Goal: Task Accomplishment & Management: Complete application form

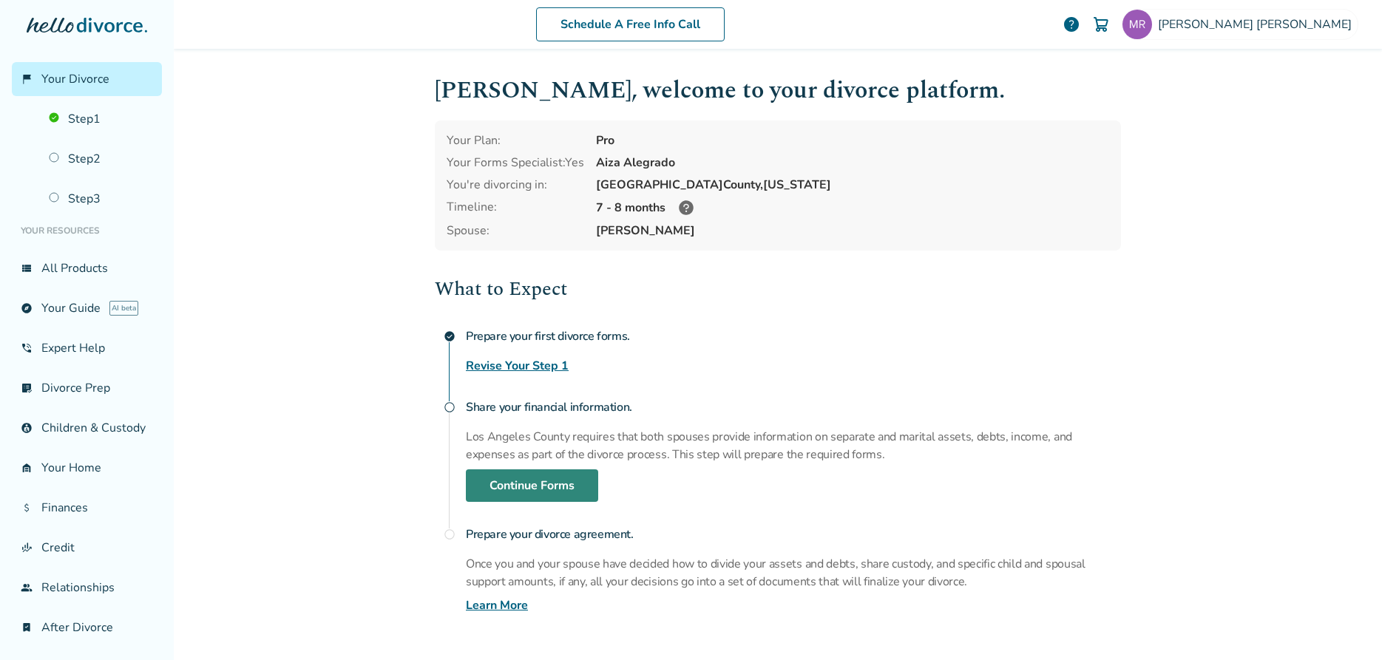
click at [589, 484] on link "Continue Forms" at bounding box center [532, 486] width 132 height 33
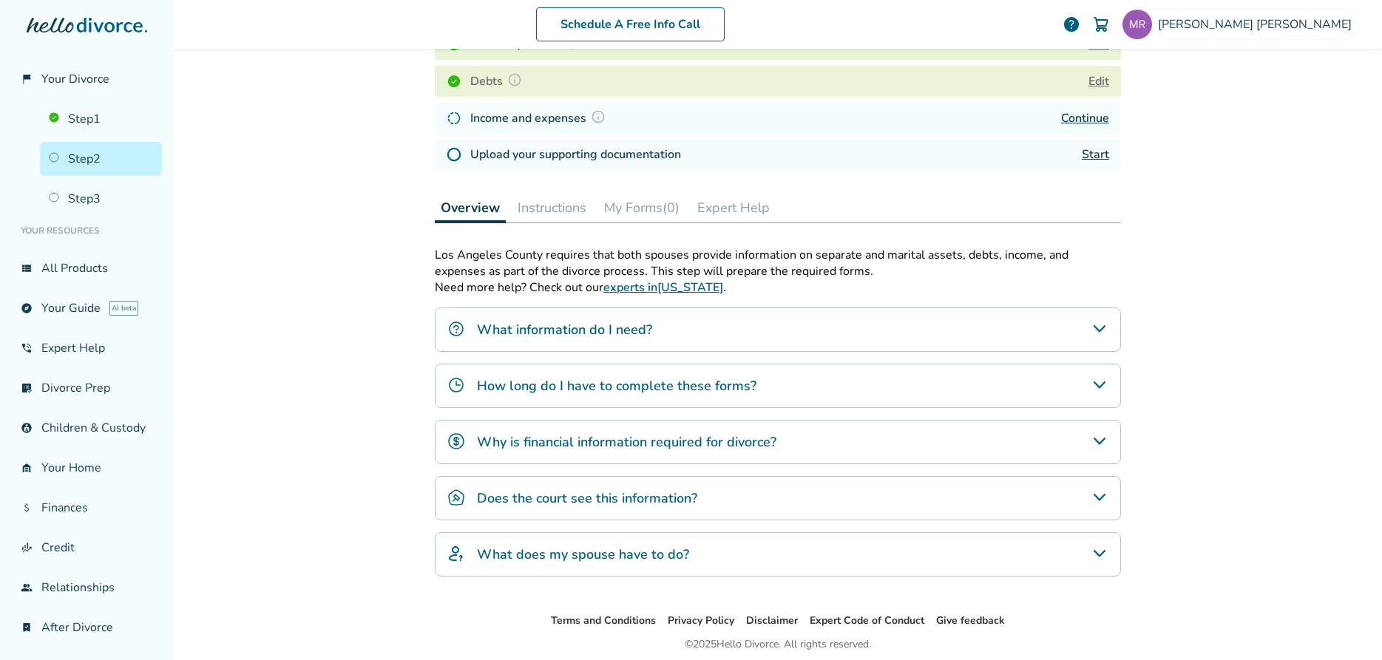
scroll to position [293, 0]
click at [760, 332] on div "What information do I need?" at bounding box center [778, 327] width 686 height 44
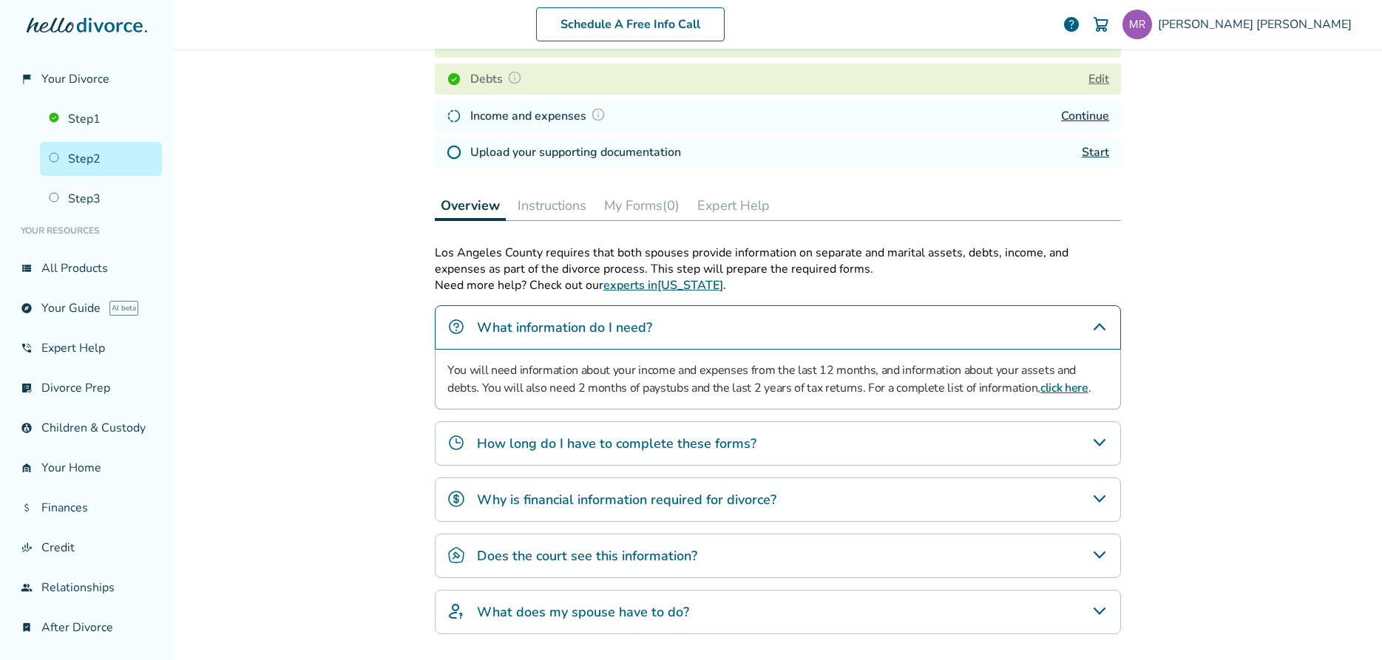
click at [1041, 386] on link "click here" at bounding box center [1065, 388] width 48 height 16
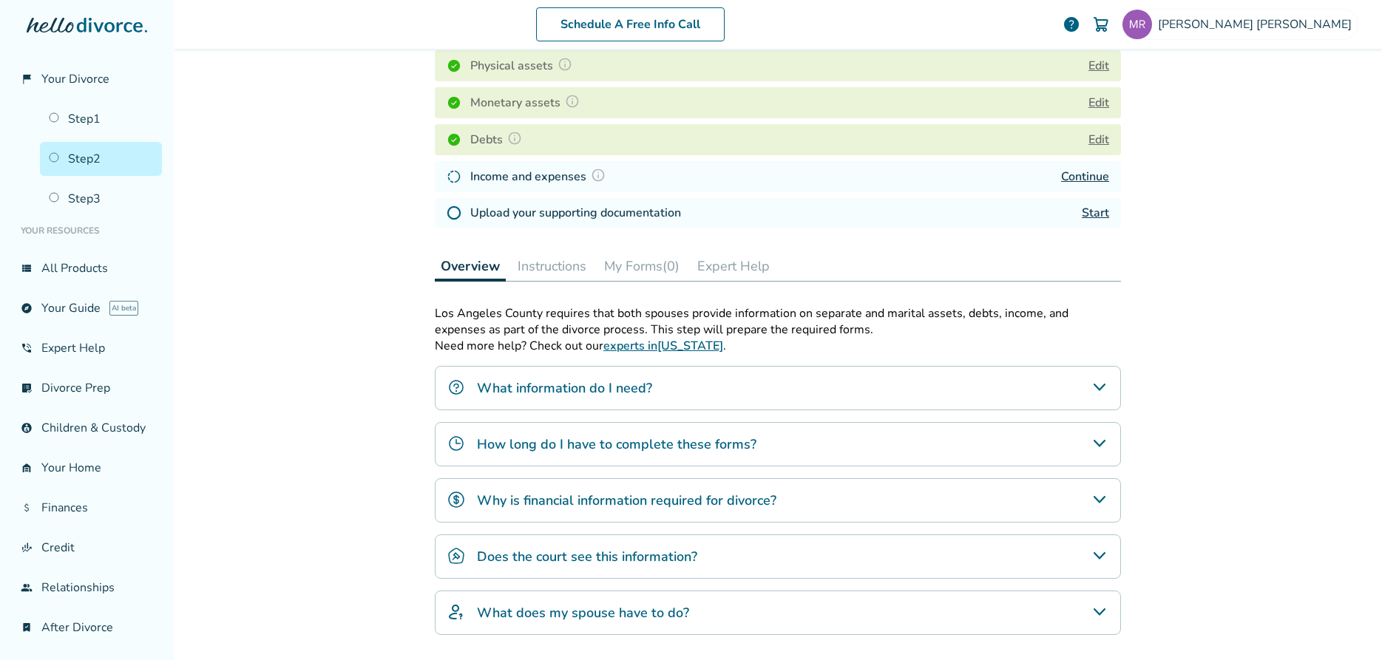
scroll to position [343, 0]
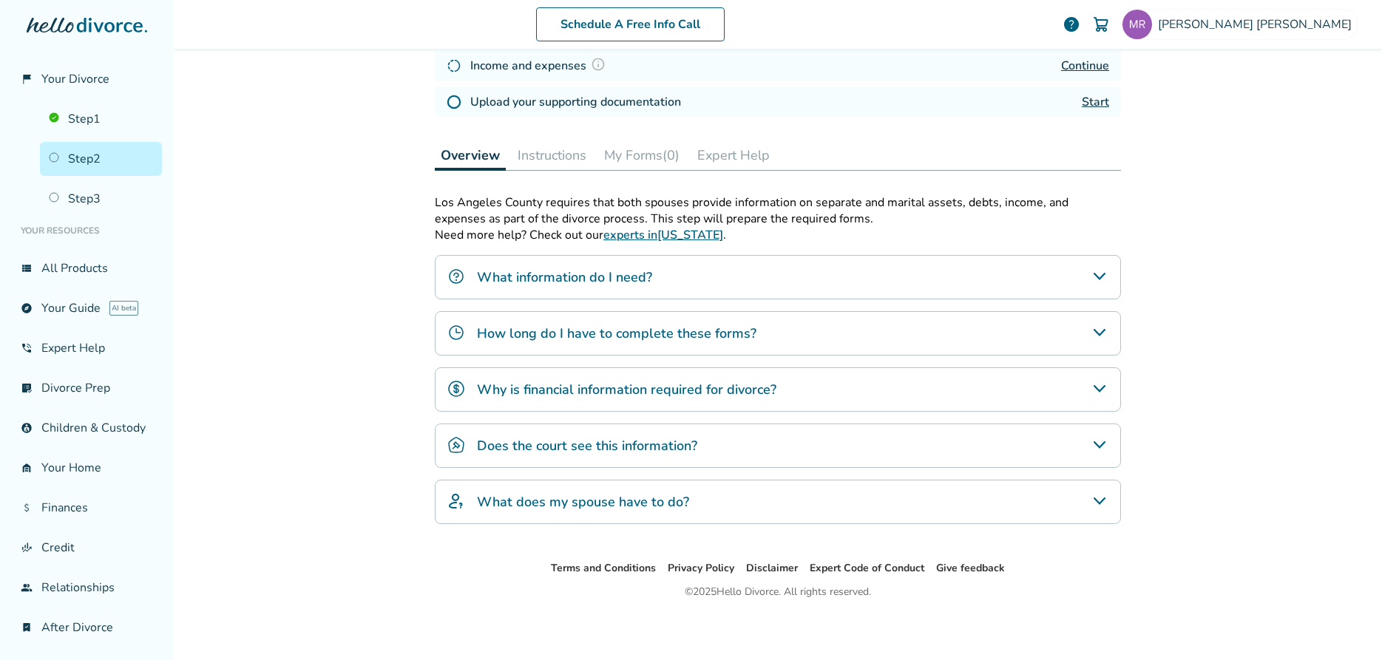
click at [577, 285] on div "What information do I need?" at bounding box center [778, 277] width 686 height 44
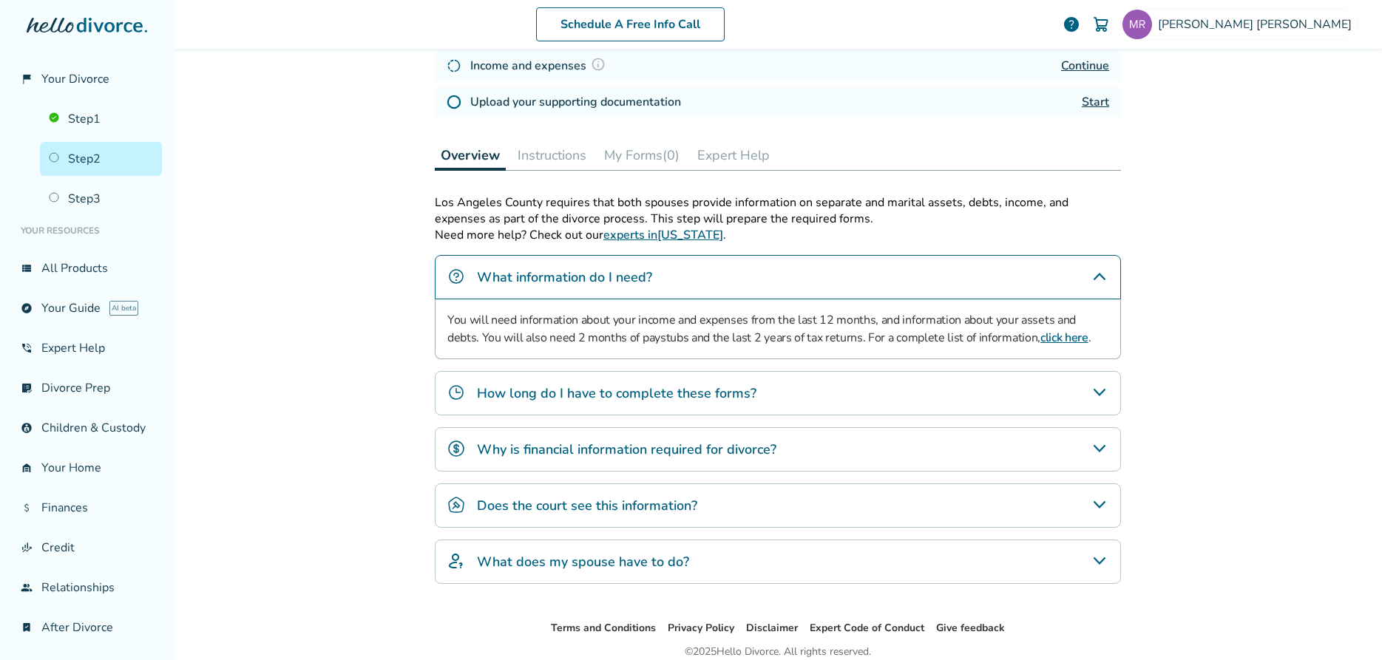
click at [1041, 337] on link "click here" at bounding box center [1065, 338] width 48 height 16
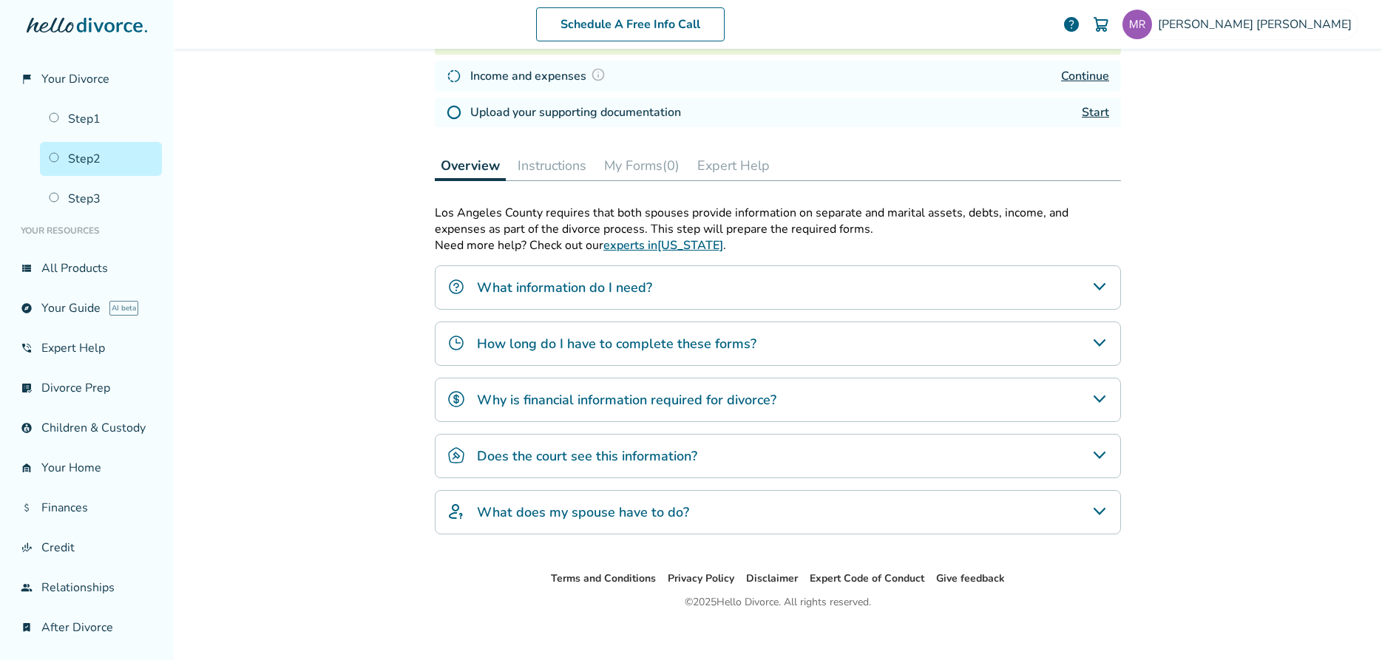
scroll to position [343, 0]
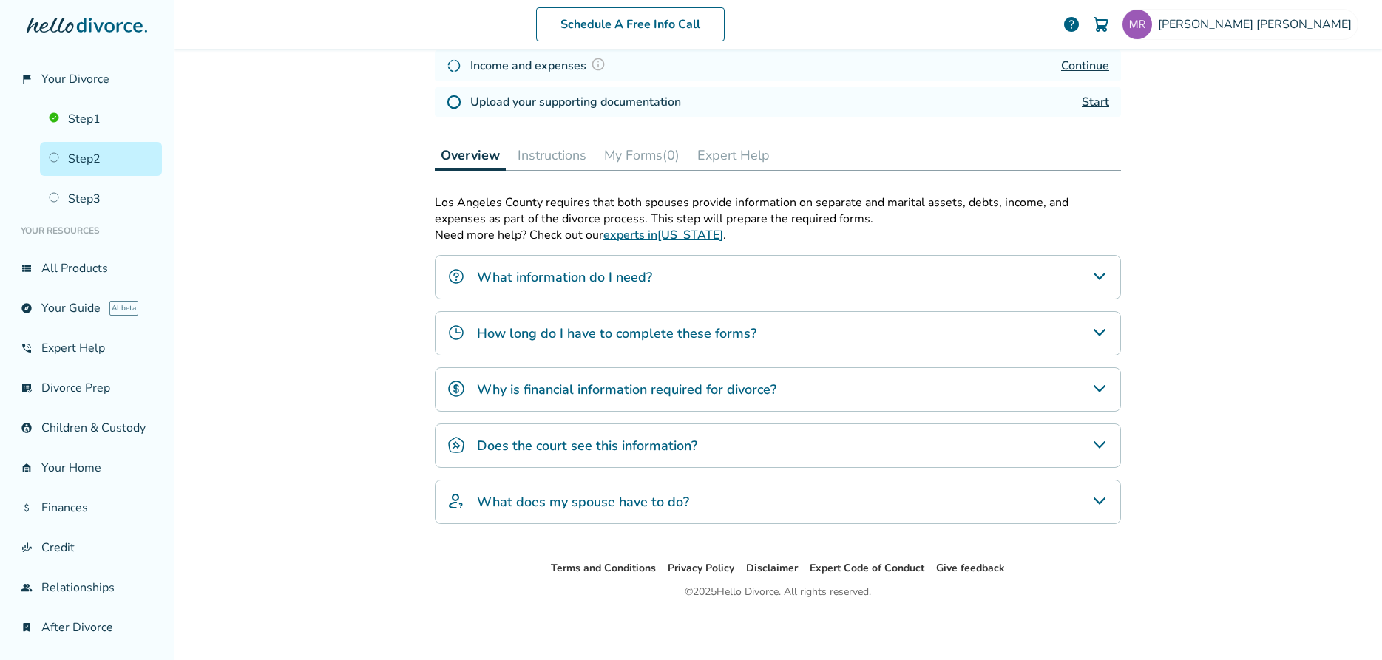
click at [541, 328] on h4 "How long do I have to complete these forms?" at bounding box center [617, 333] width 280 height 19
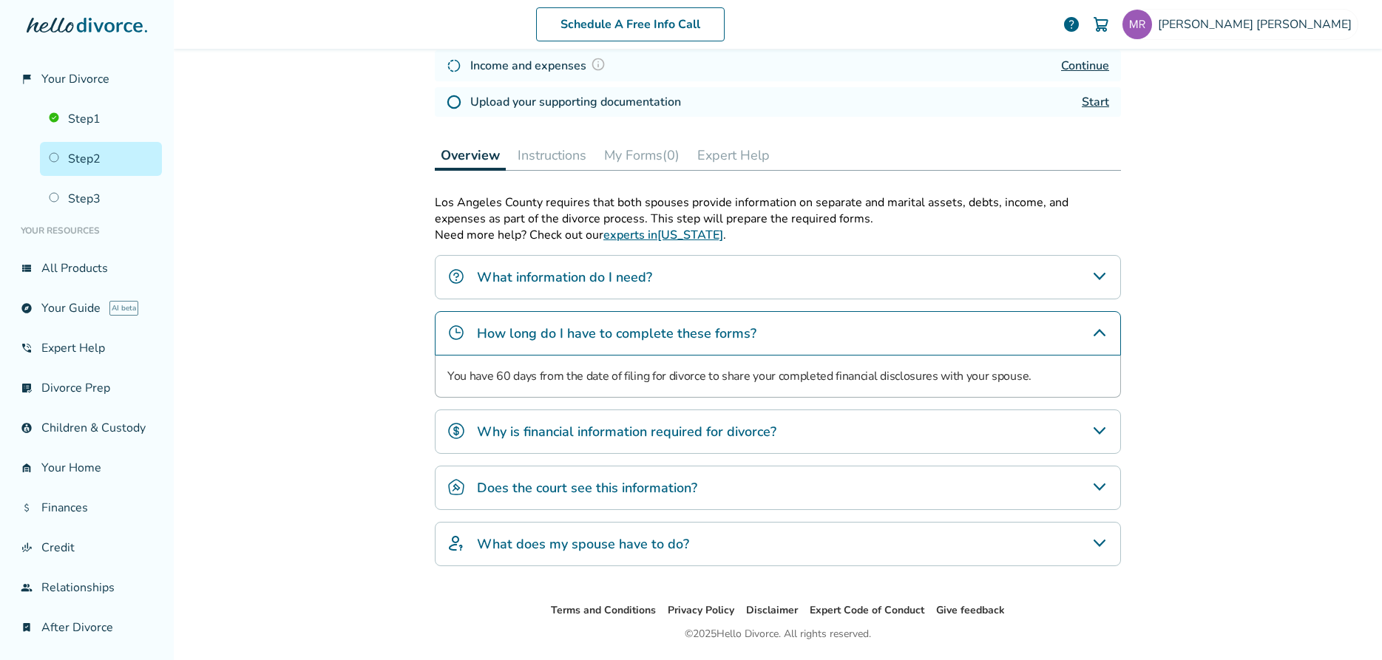
click at [545, 431] on h4 "Why is financial information required for divorce?" at bounding box center [627, 431] width 300 height 19
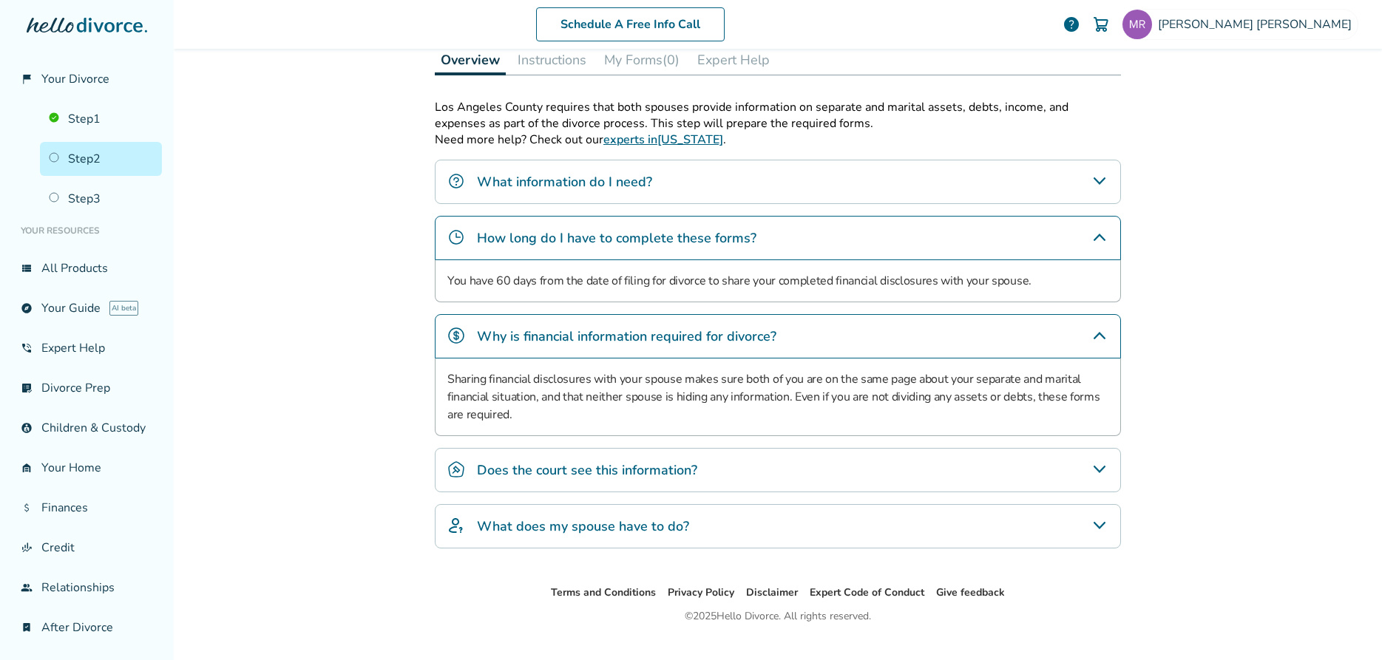
scroll to position [463, 0]
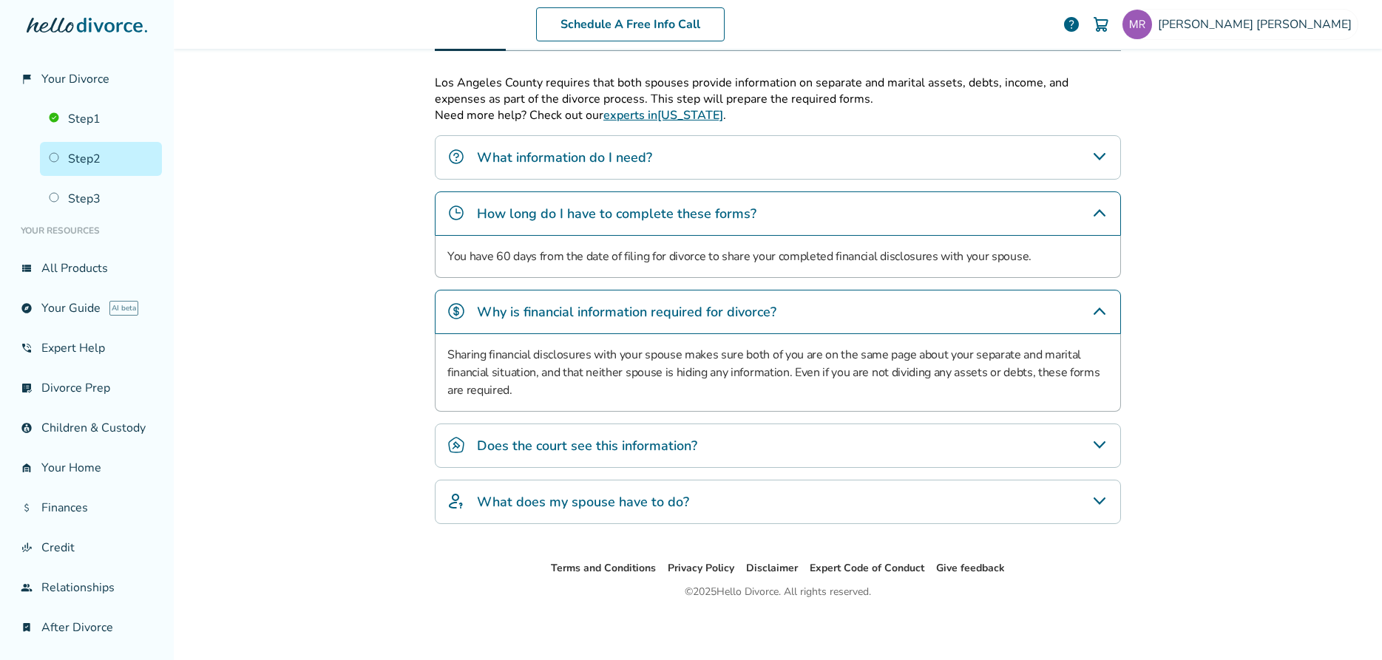
click at [542, 447] on h4 "Does the court see this information?" at bounding box center [587, 445] width 220 height 19
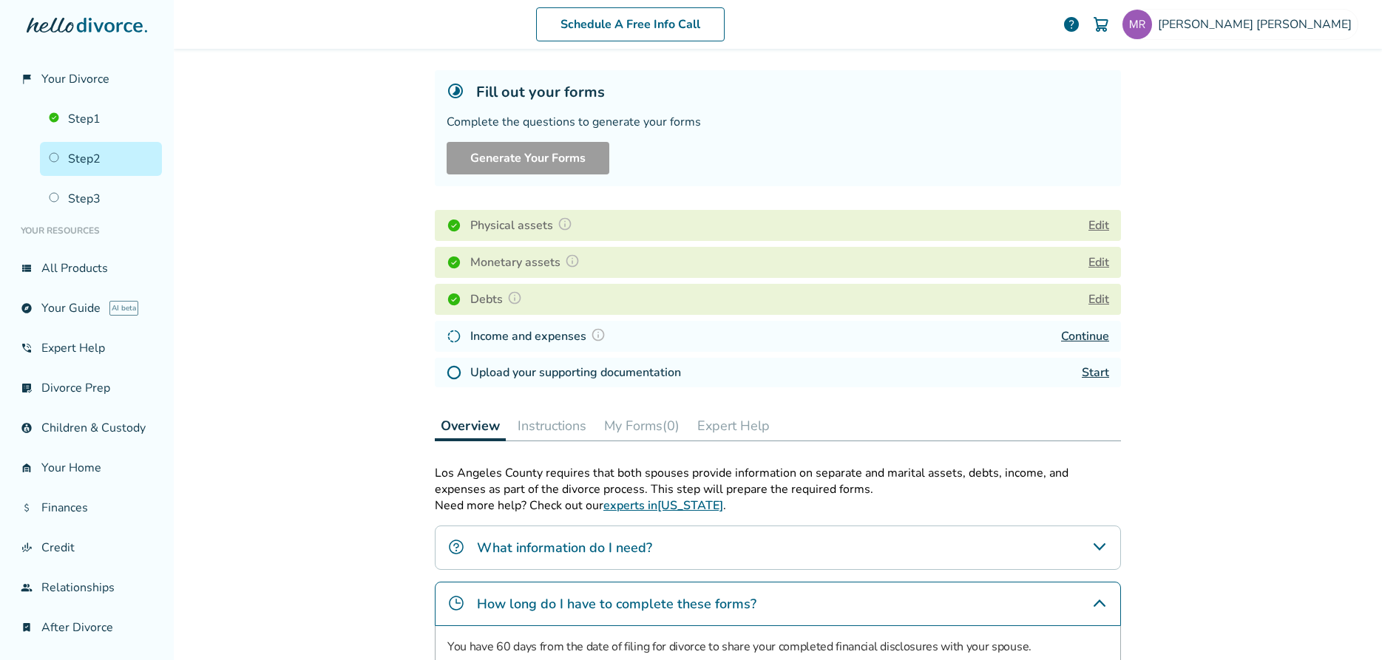
scroll to position [0, 0]
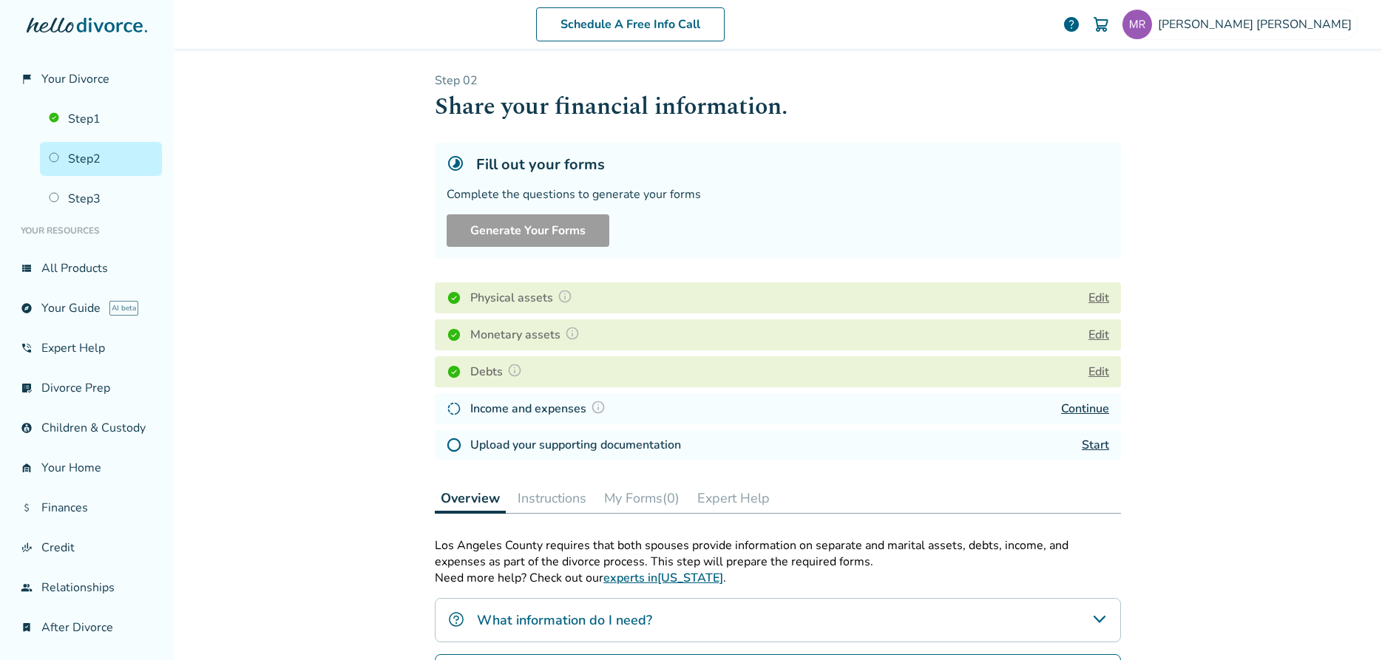
click at [1094, 296] on button "Edit" at bounding box center [1099, 298] width 21 height 18
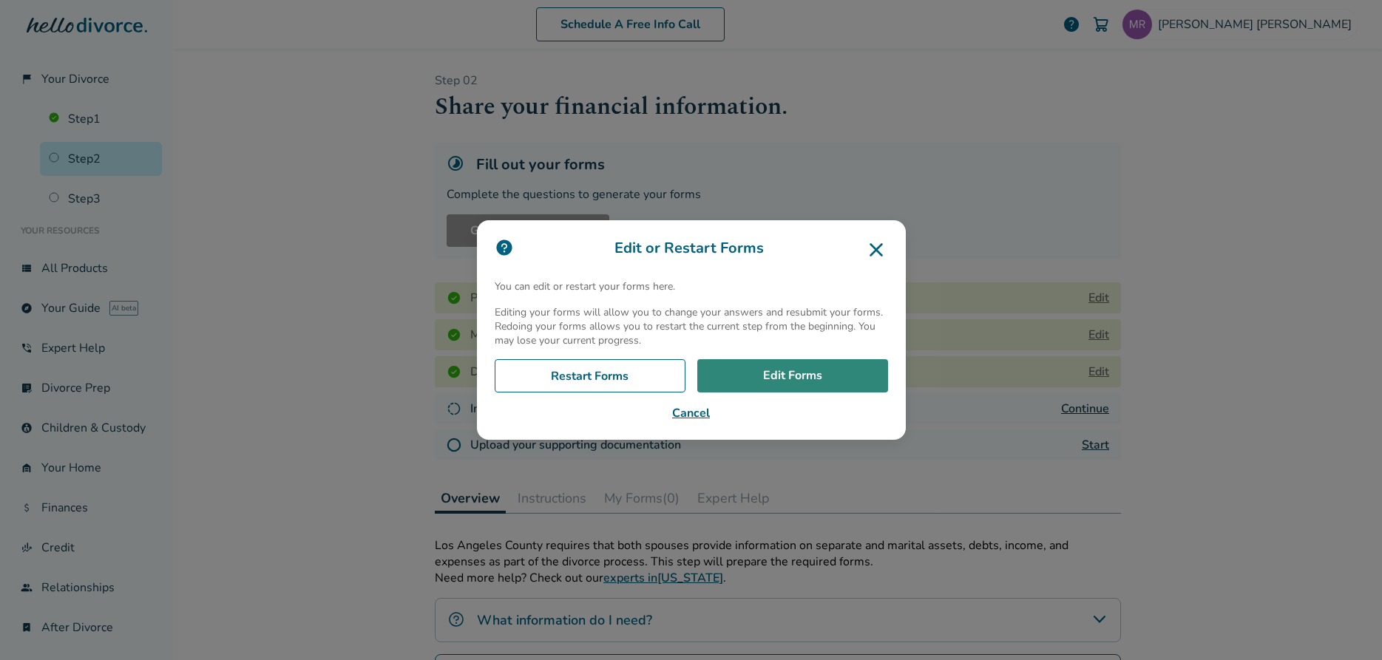
click at [768, 384] on link "Edit Forms" at bounding box center [792, 376] width 191 height 34
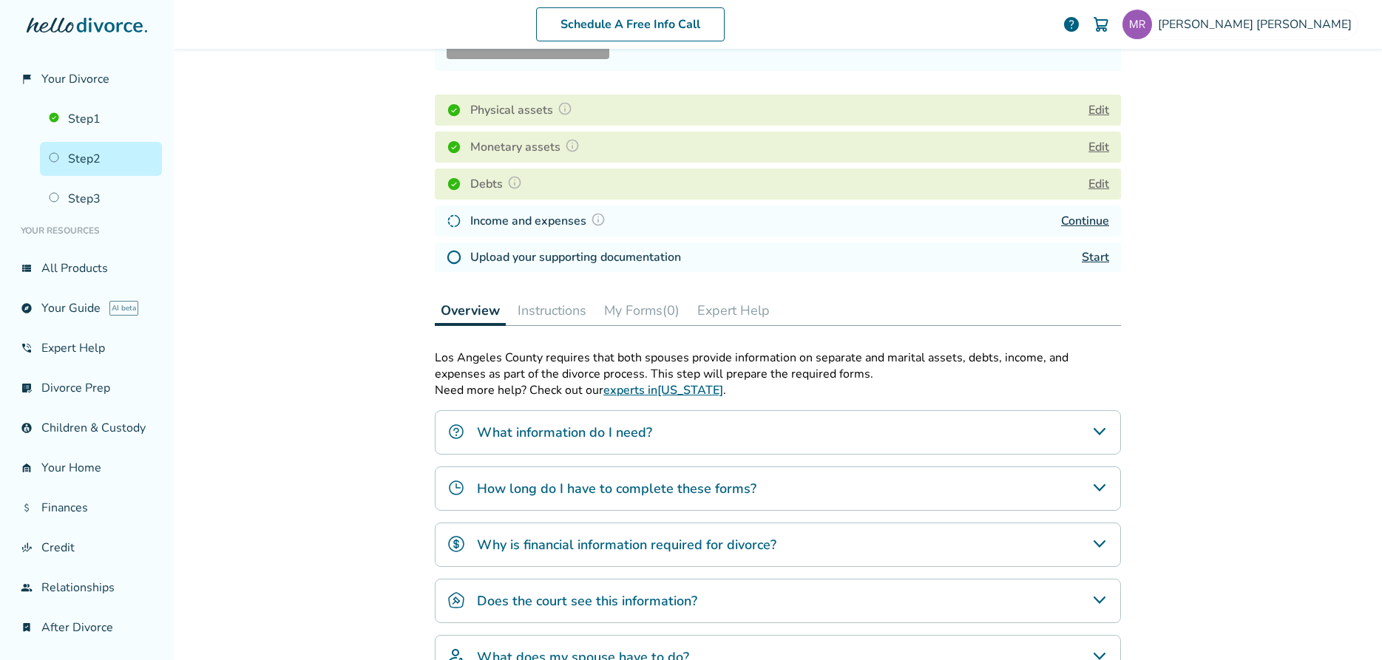
scroll to position [195, 0]
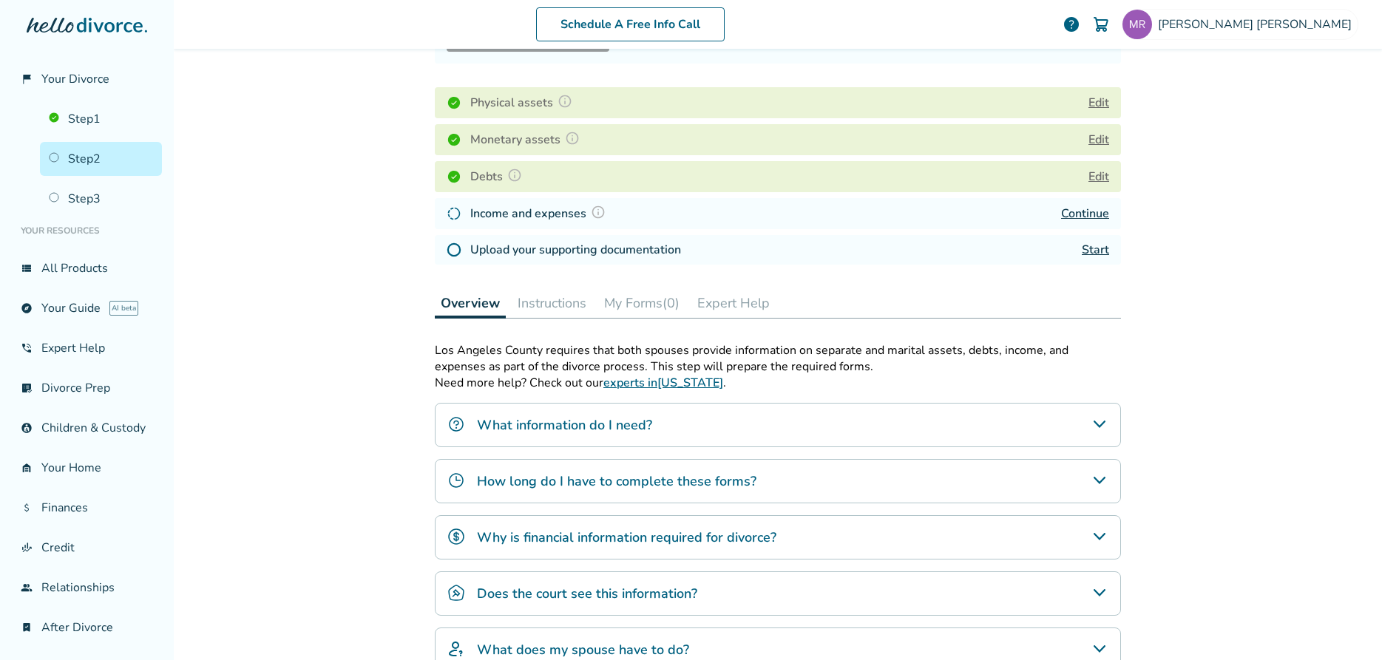
click at [638, 298] on button "My Forms (0)" at bounding box center [641, 303] width 87 height 30
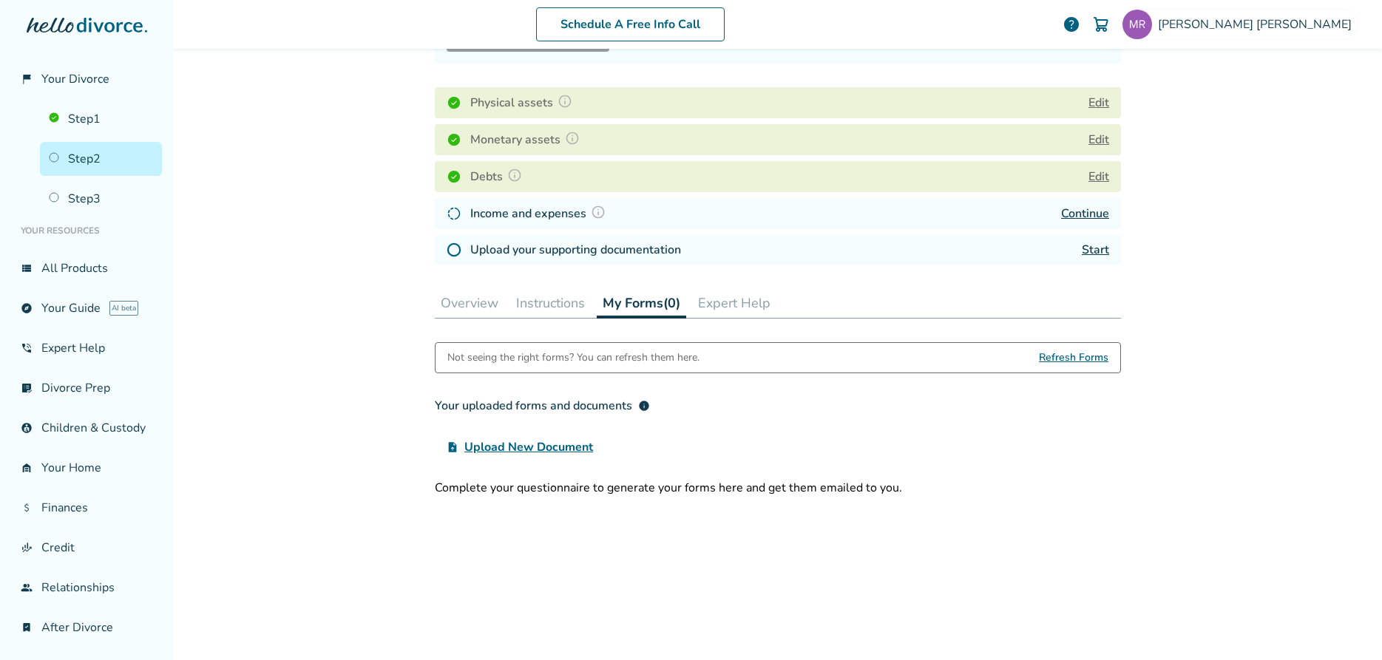
click at [552, 303] on button "Instructions" at bounding box center [550, 303] width 81 height 30
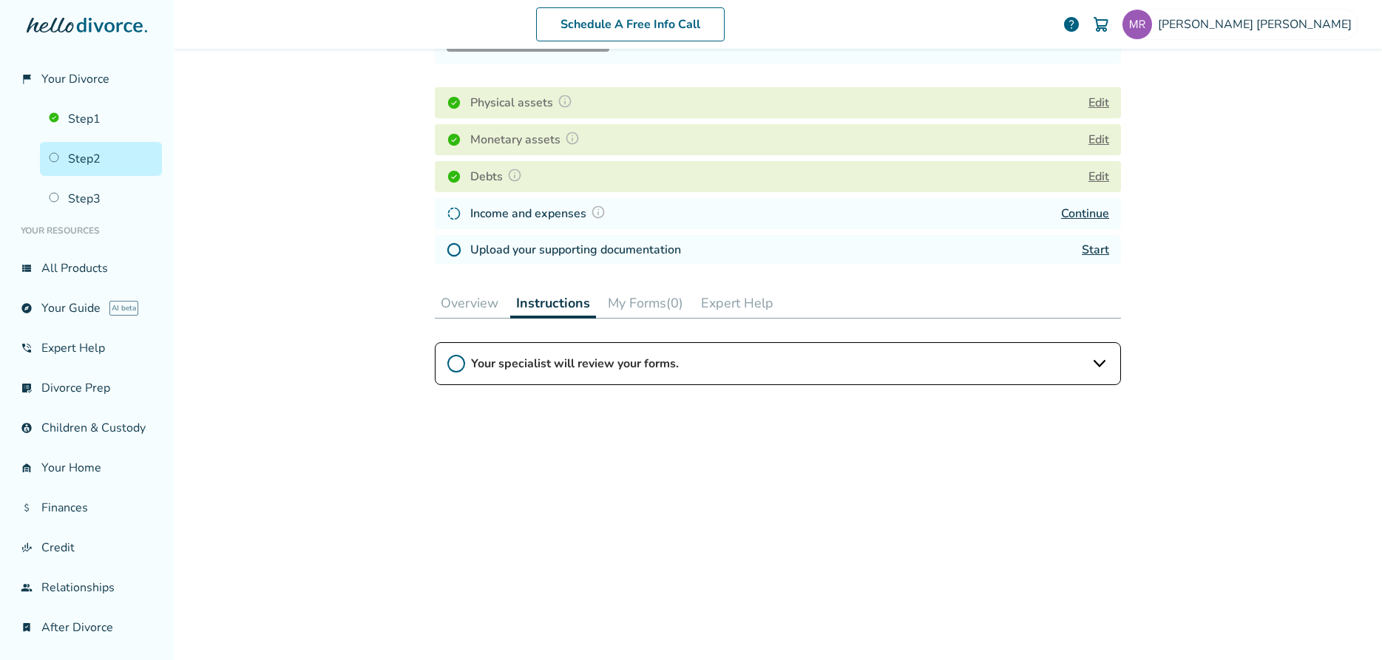
click at [511, 362] on span "Your specialist will review your forms." at bounding box center [778, 364] width 614 height 16
click at [385, 361] on div "Schedule A Free Info Call Morgan Rusler help Schedule A Free Call Morgan Rusler…" at bounding box center [778, 330] width 1208 height 660
click at [726, 300] on button "Expert Help" at bounding box center [737, 303] width 84 height 30
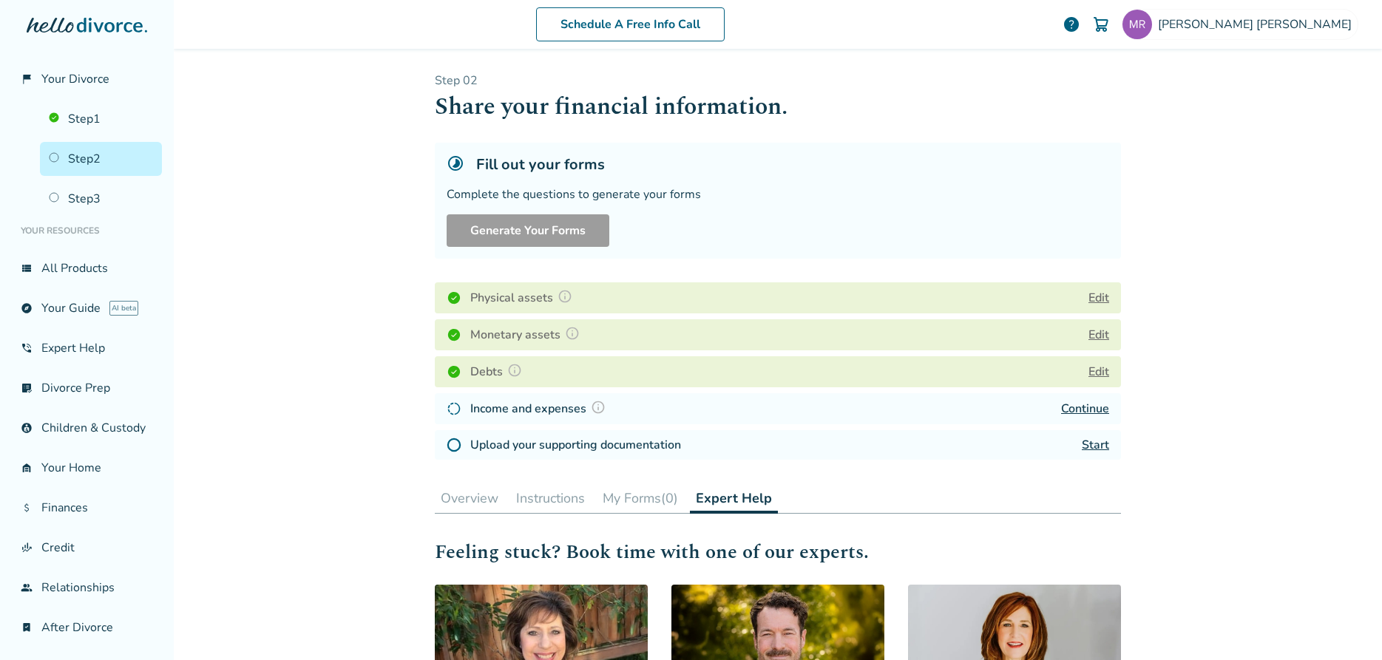
click at [497, 300] on h4 "Physical assets" at bounding box center [523, 297] width 106 height 19
click at [1099, 297] on button "Edit" at bounding box center [1099, 298] width 21 height 18
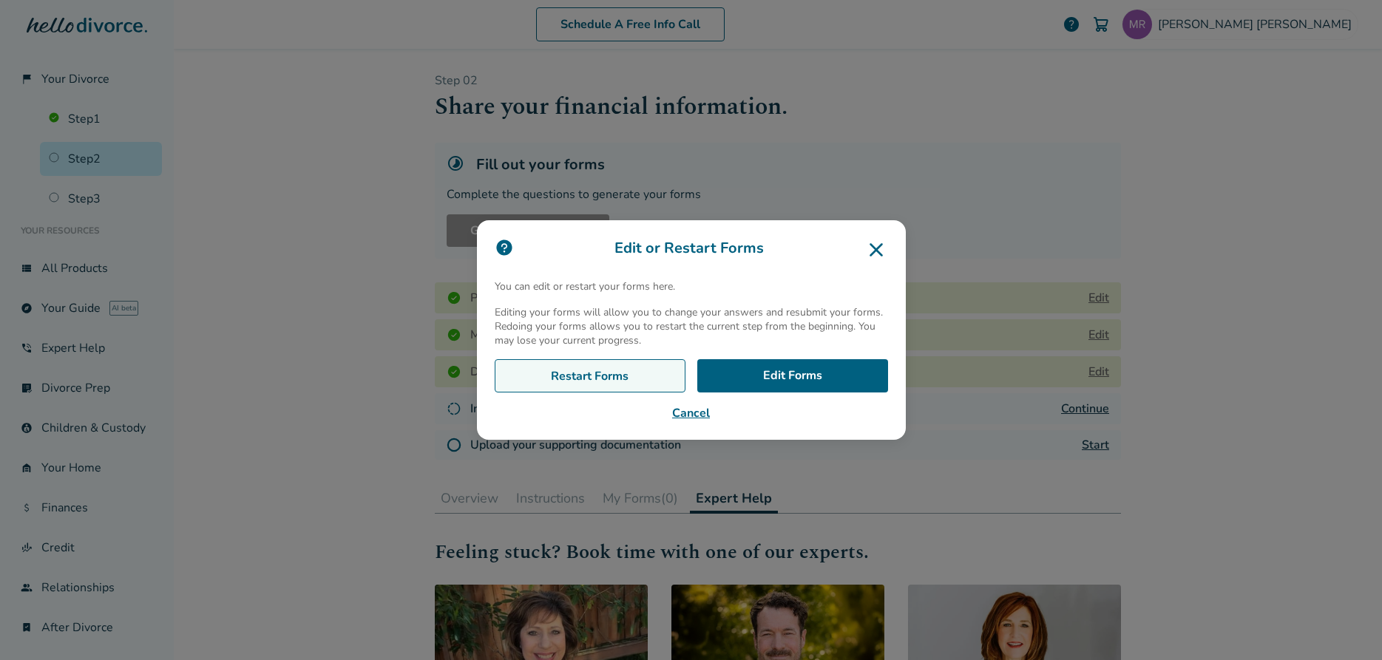
click at [656, 379] on link "Restart Forms" at bounding box center [590, 376] width 191 height 34
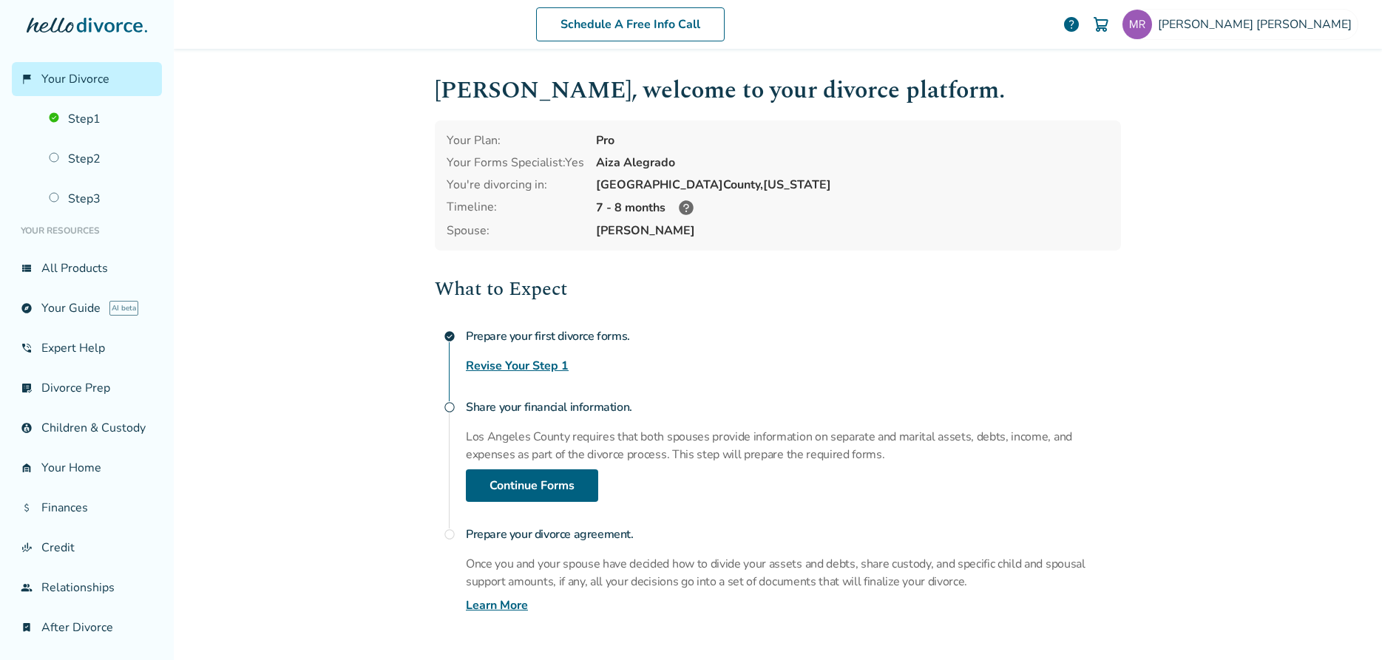
click at [560, 368] on link "Revise Your Step 1" at bounding box center [517, 366] width 103 height 18
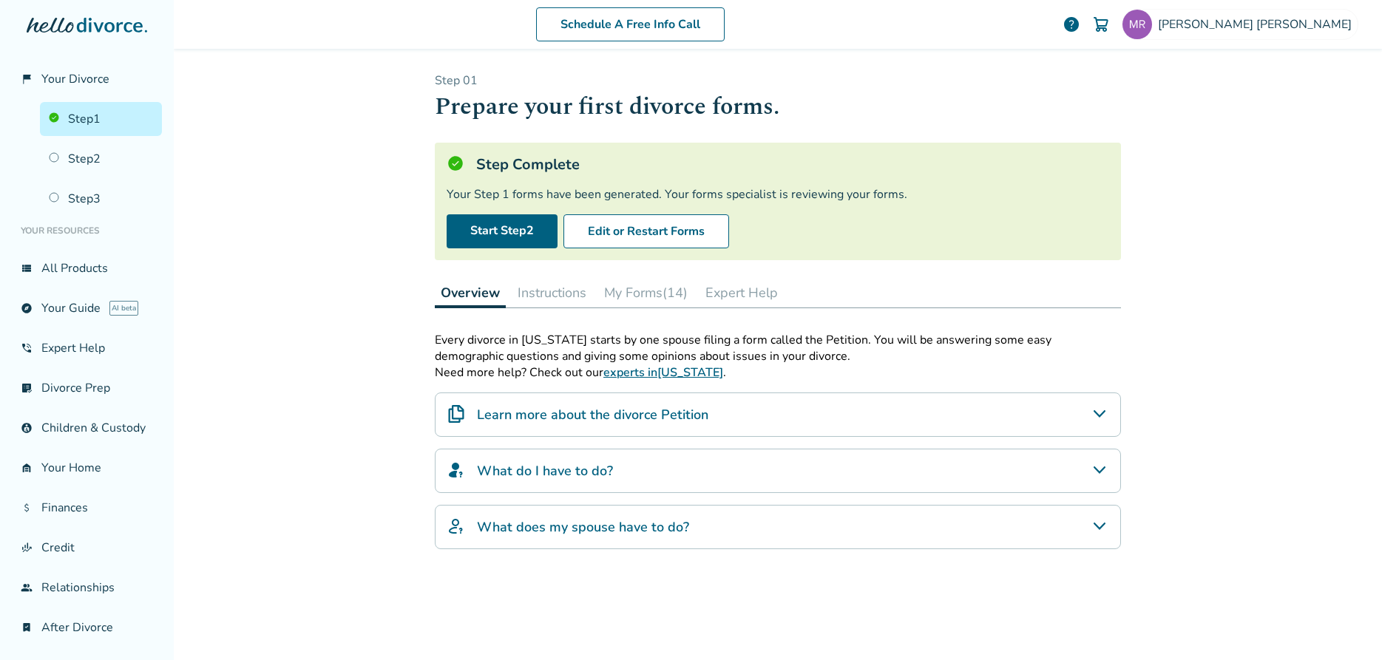
click at [647, 293] on button "My Forms (14)" at bounding box center [645, 293] width 95 height 30
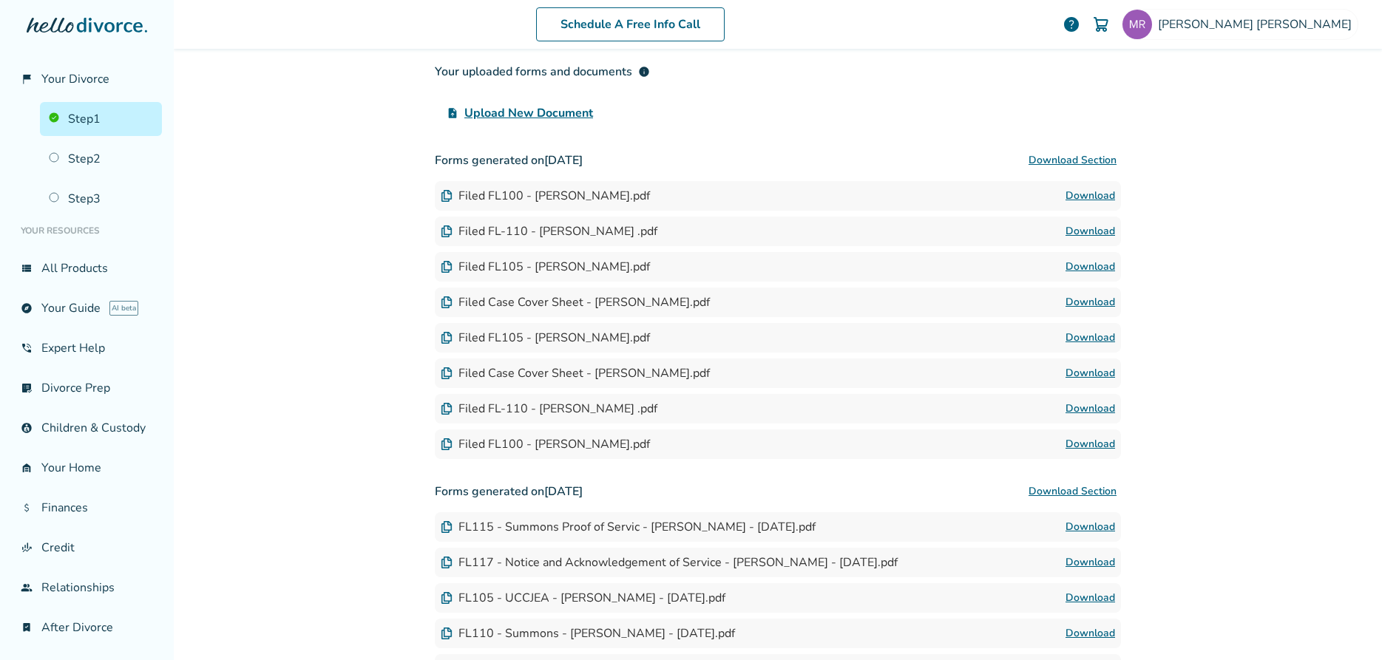
scroll to position [293, 0]
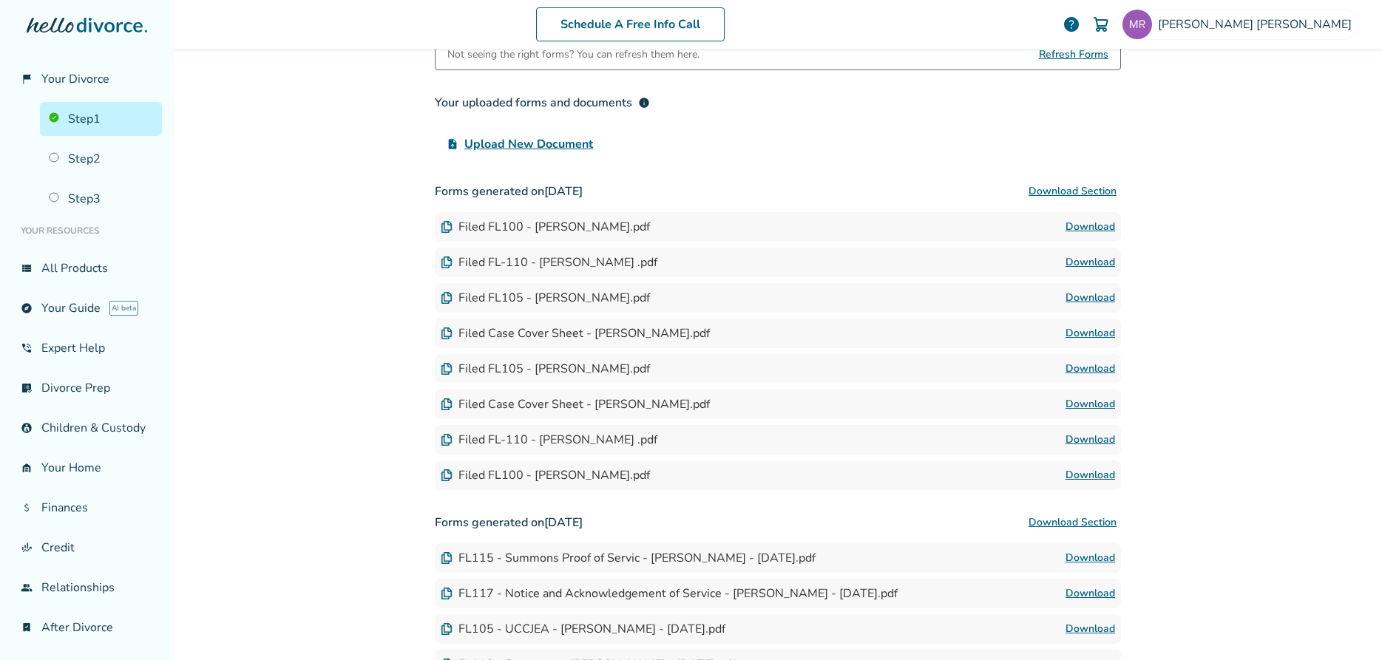
click at [1086, 192] on button "Download Section" at bounding box center [1072, 192] width 97 height 30
